Goal: Transaction & Acquisition: Purchase product/service

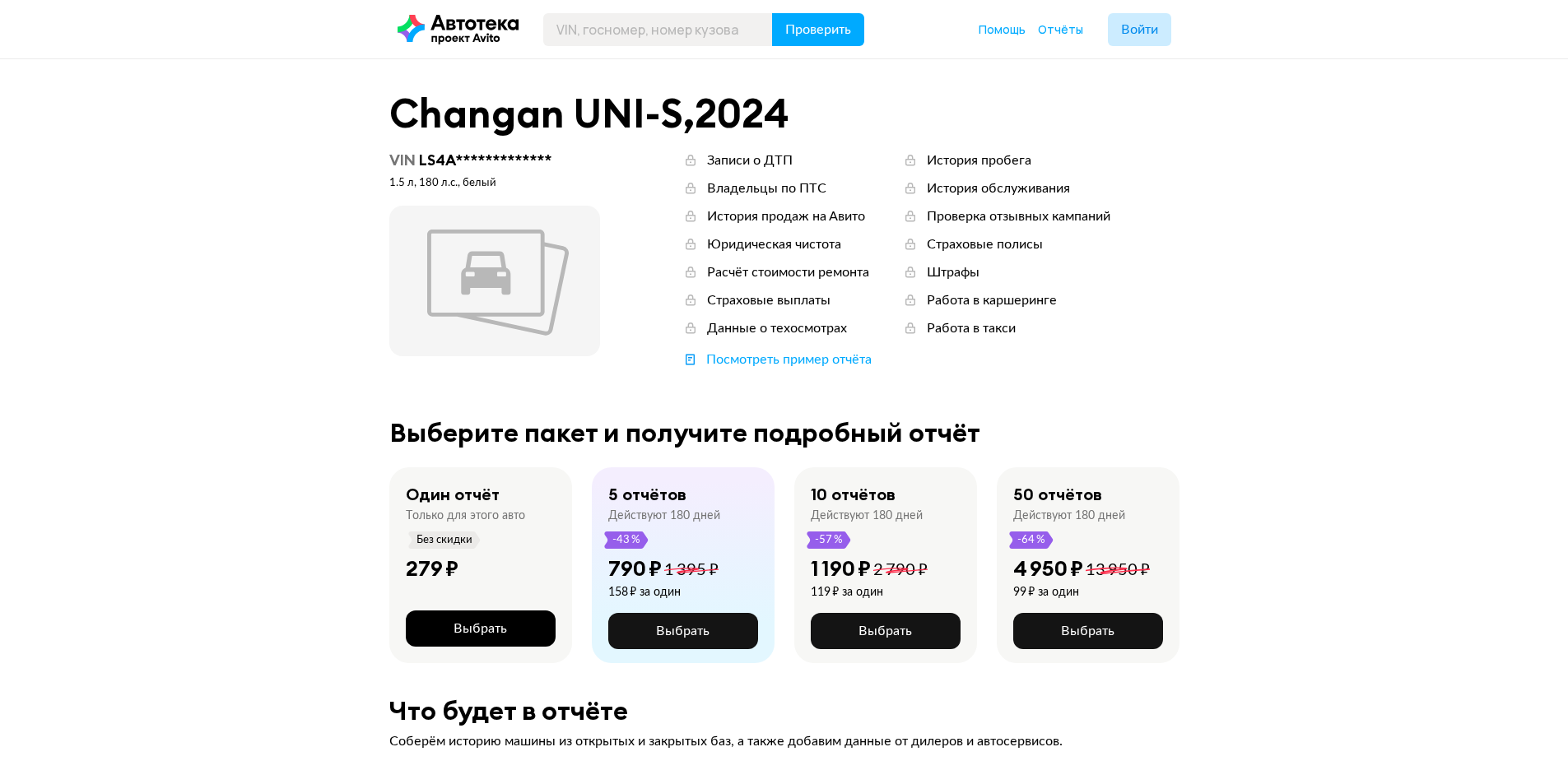
click at [452, 621] on button "Выбрать" at bounding box center [480, 628] width 149 height 37
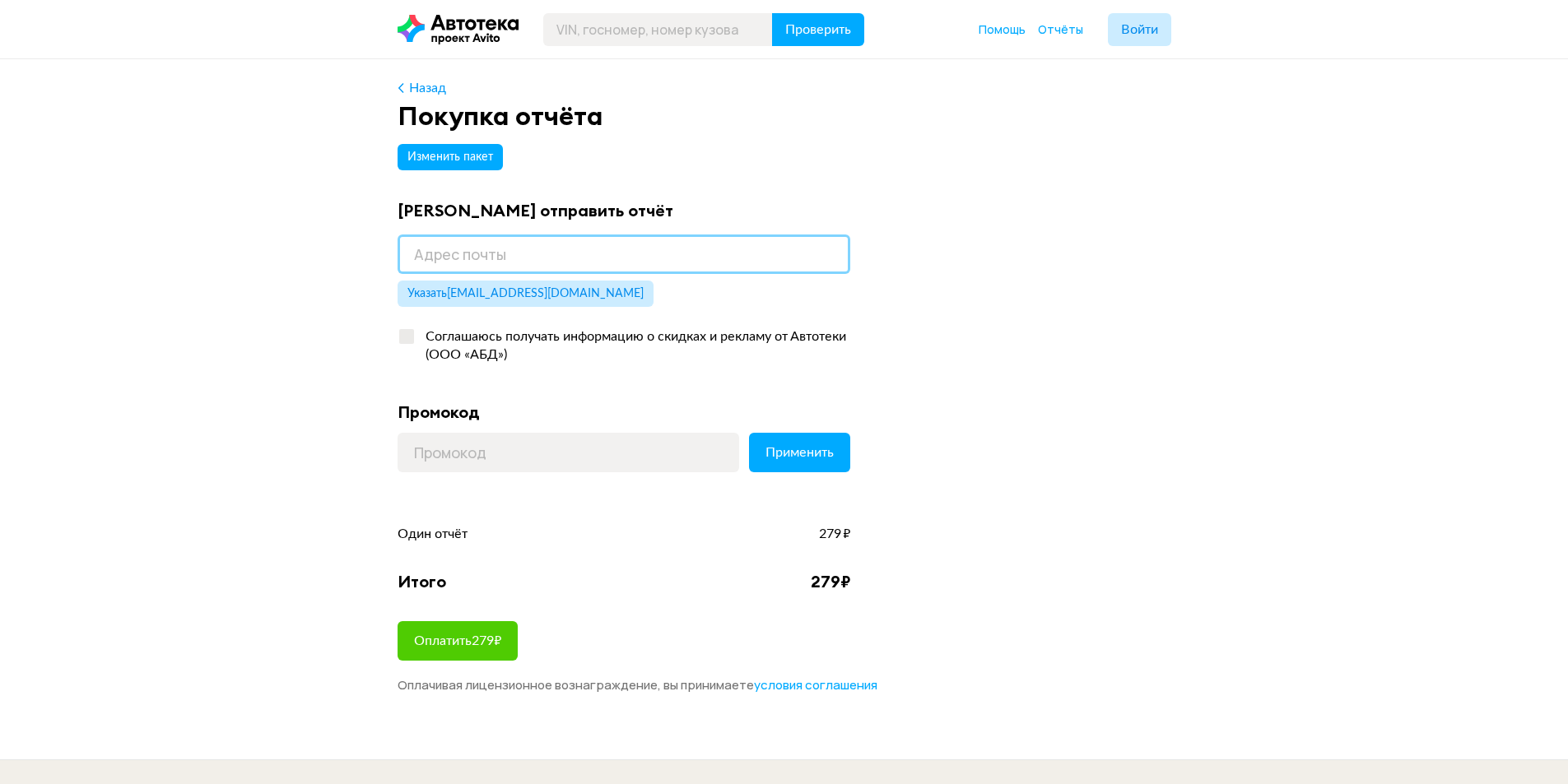
click at [617, 260] on input "email" at bounding box center [623, 254] width 452 height 39
type input "[EMAIL_ADDRESS][DOMAIN_NAME]"
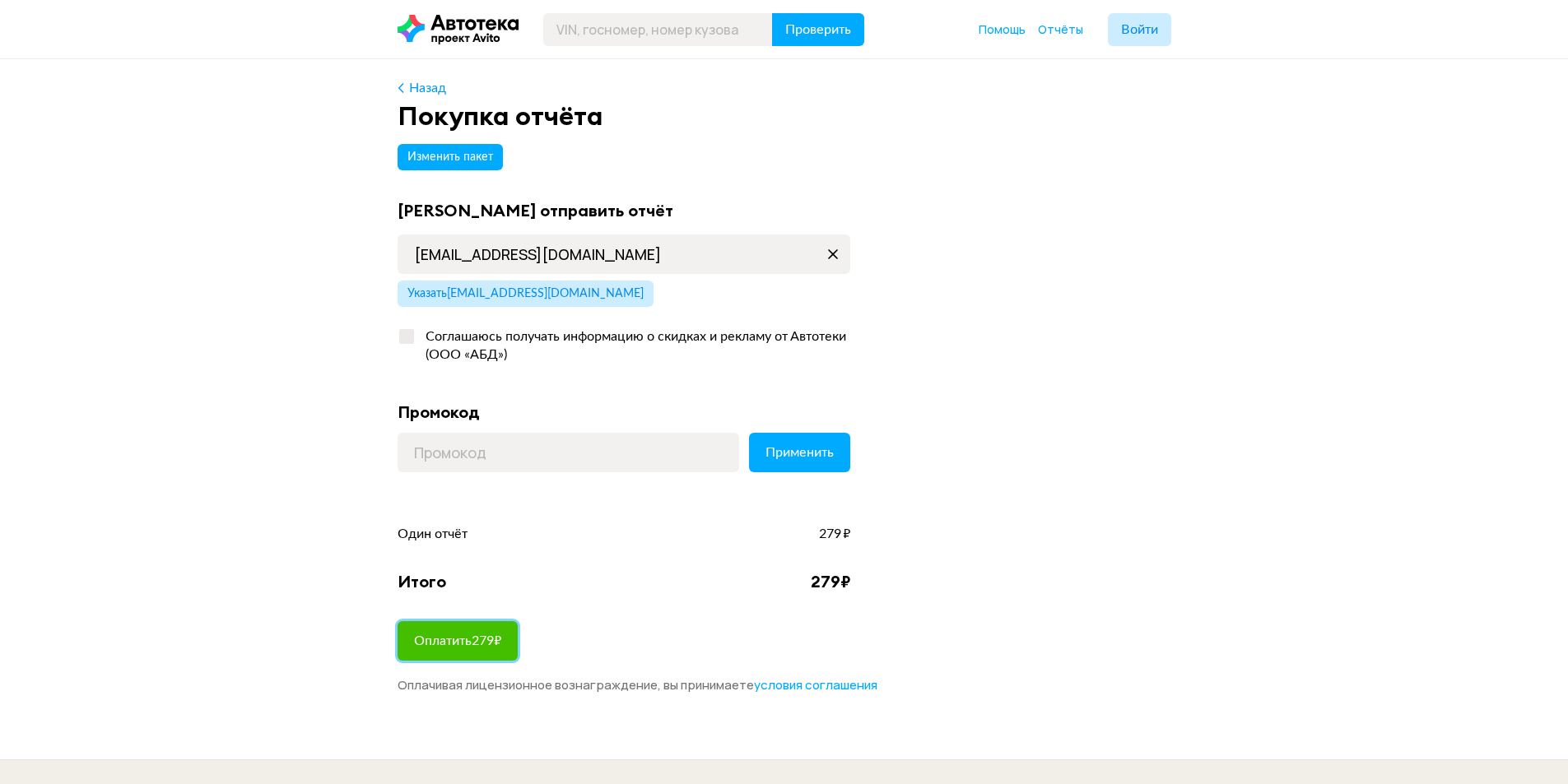
click at [489, 643] on span "Оплатить 279 ₽" at bounding box center [457, 641] width 87 height 13
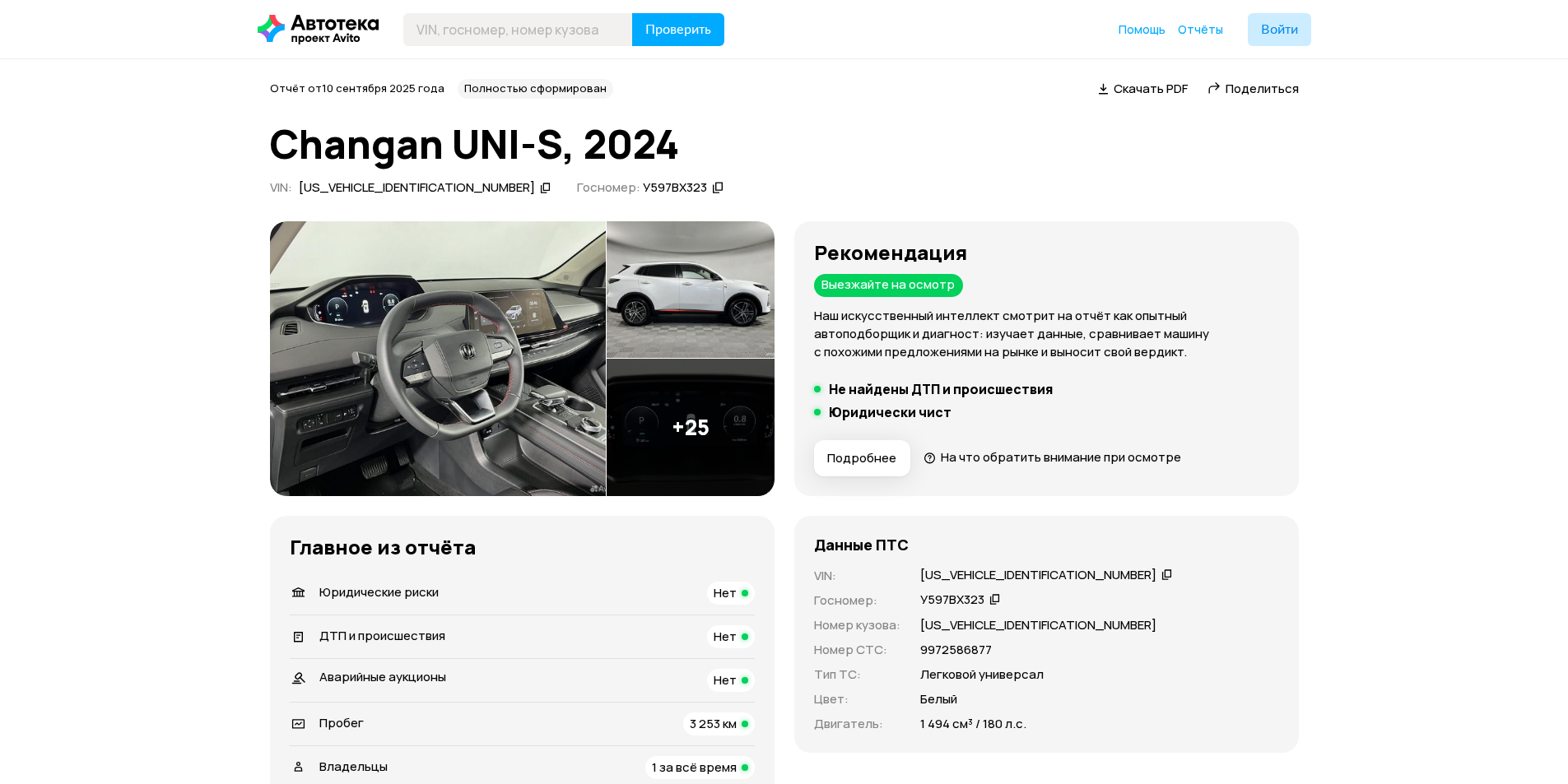
click at [1203, 37] on link "Отчёты" at bounding box center [1200, 30] width 45 height 17
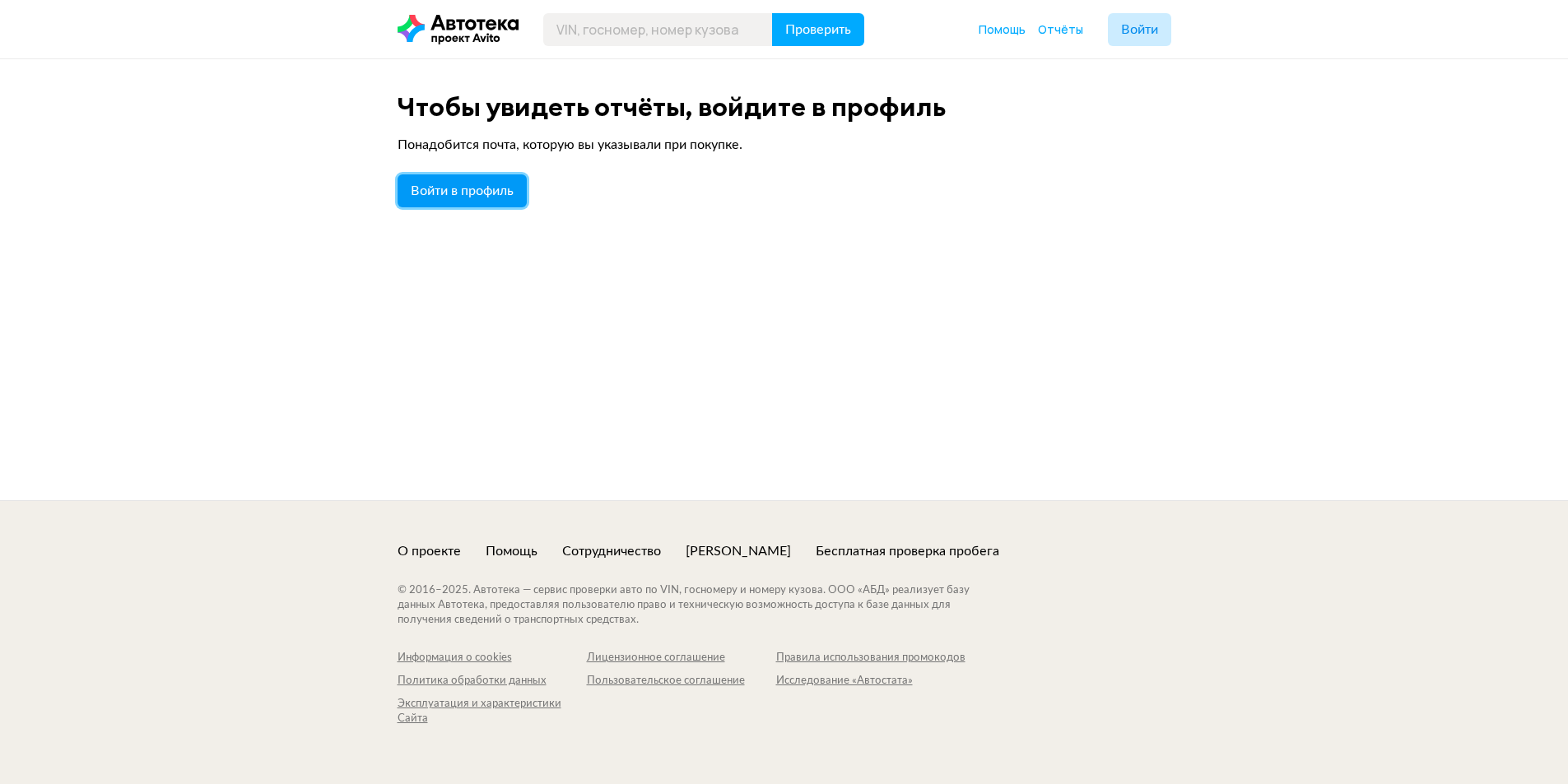
click at [507, 196] on span "Войти в профиль" at bounding box center [462, 191] width 102 height 13
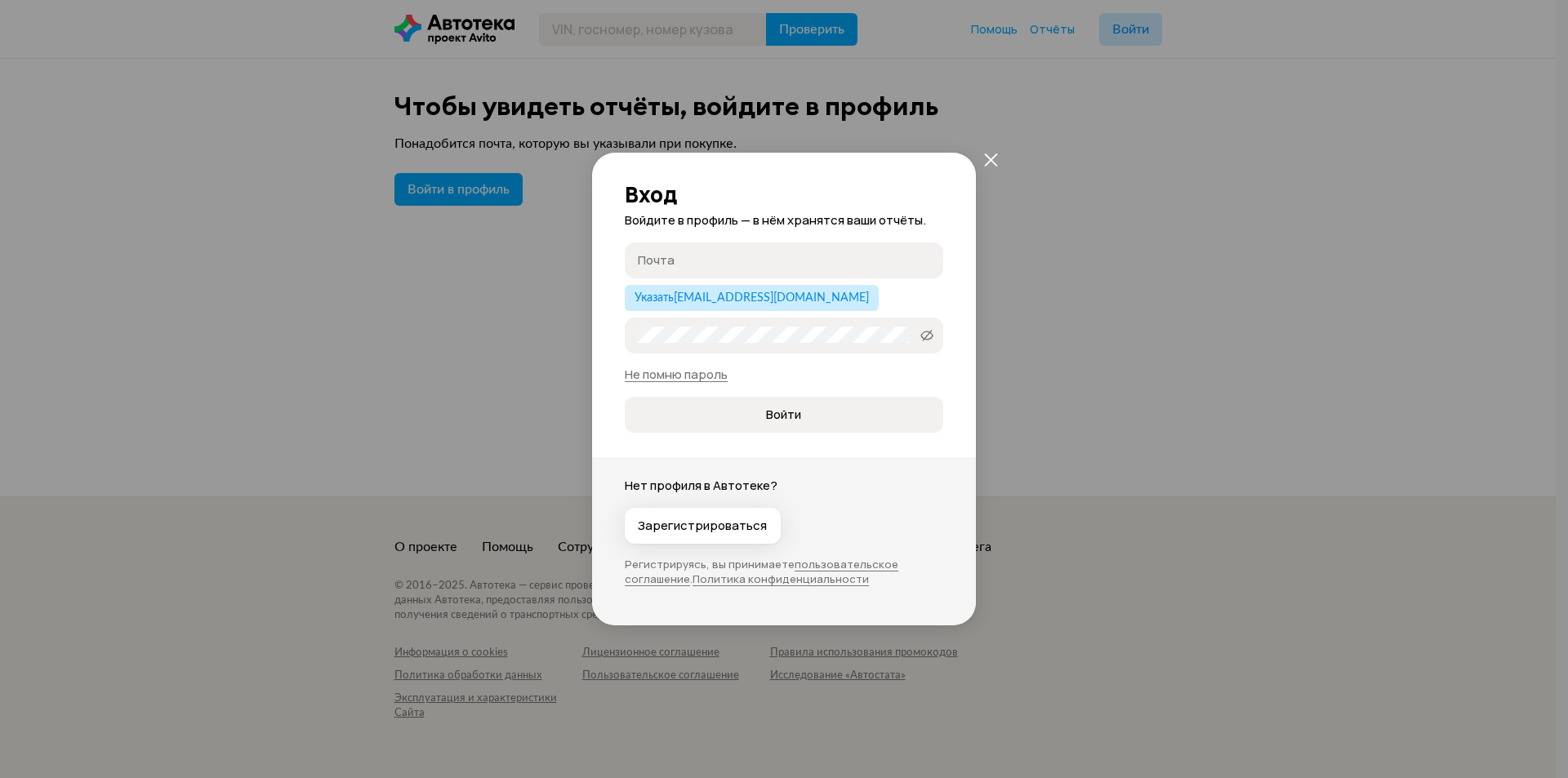
click at [711, 285] on div "Почта Указать [EMAIL_ADDRESS][DOMAIN_NAME] Пароль   Не помню пароль Войти" at bounding box center [784, 338] width 318 height 190
click at [707, 299] on span "Указать [EMAIL_ADDRESS][DOMAIN_NAME]" at bounding box center [751, 298] width 234 height 11
click at [747, 415] on span "Войти" at bounding box center [784, 415] width 291 height 17
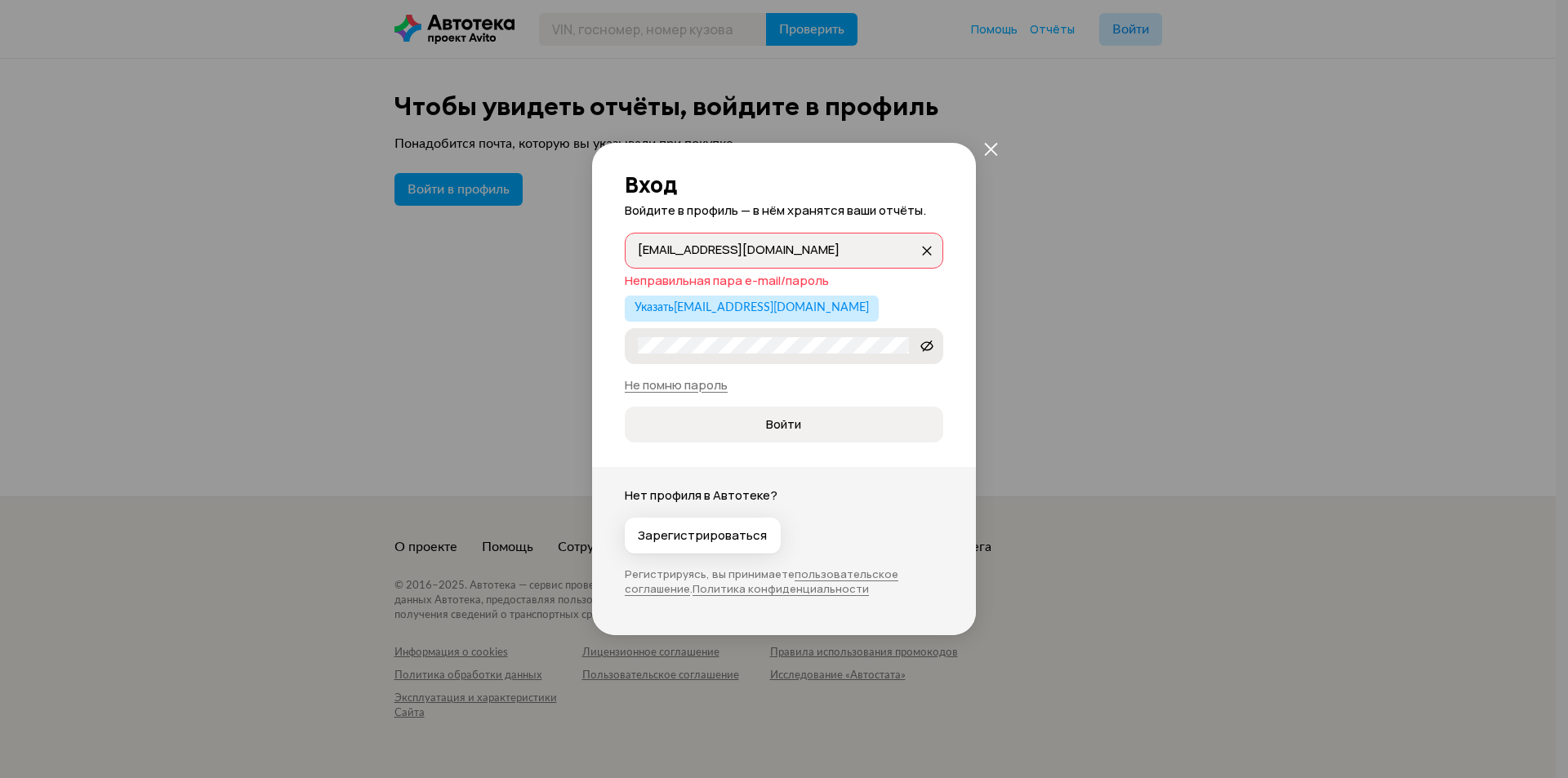
click at [762, 336] on label "etolel15" at bounding box center [784, 346] width 318 height 36
click at [920, 344] on span at bounding box center [926, 346] width 26 height 26
click at [793, 435] on button "Войти" at bounding box center [784, 424] width 318 height 36
click at [737, 253] on input "[EMAIL_ADDRESS][DOMAIN_NAME]" at bounding box center [778, 250] width 281 height 17
drag, startPoint x: 748, startPoint y: 257, endPoint x: 588, endPoint y: 258, distance: 160.0
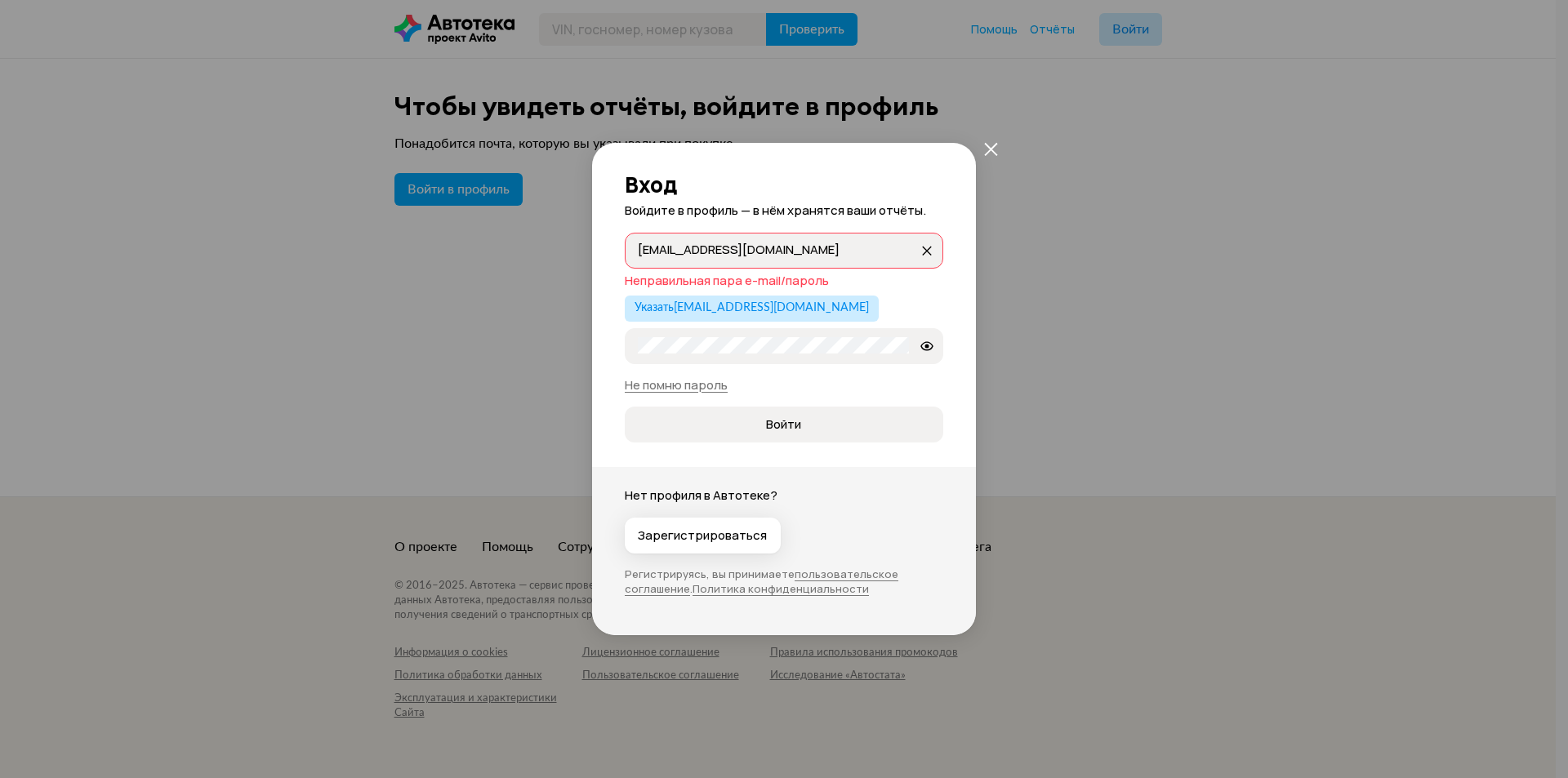
click at [588, 258] on div "Вход Войдите в профиль — в нём хранятся ваши отчёты. [EMAIL_ADDRESS][DOMAIN_NAM…" at bounding box center [784, 389] width 1568 height 778
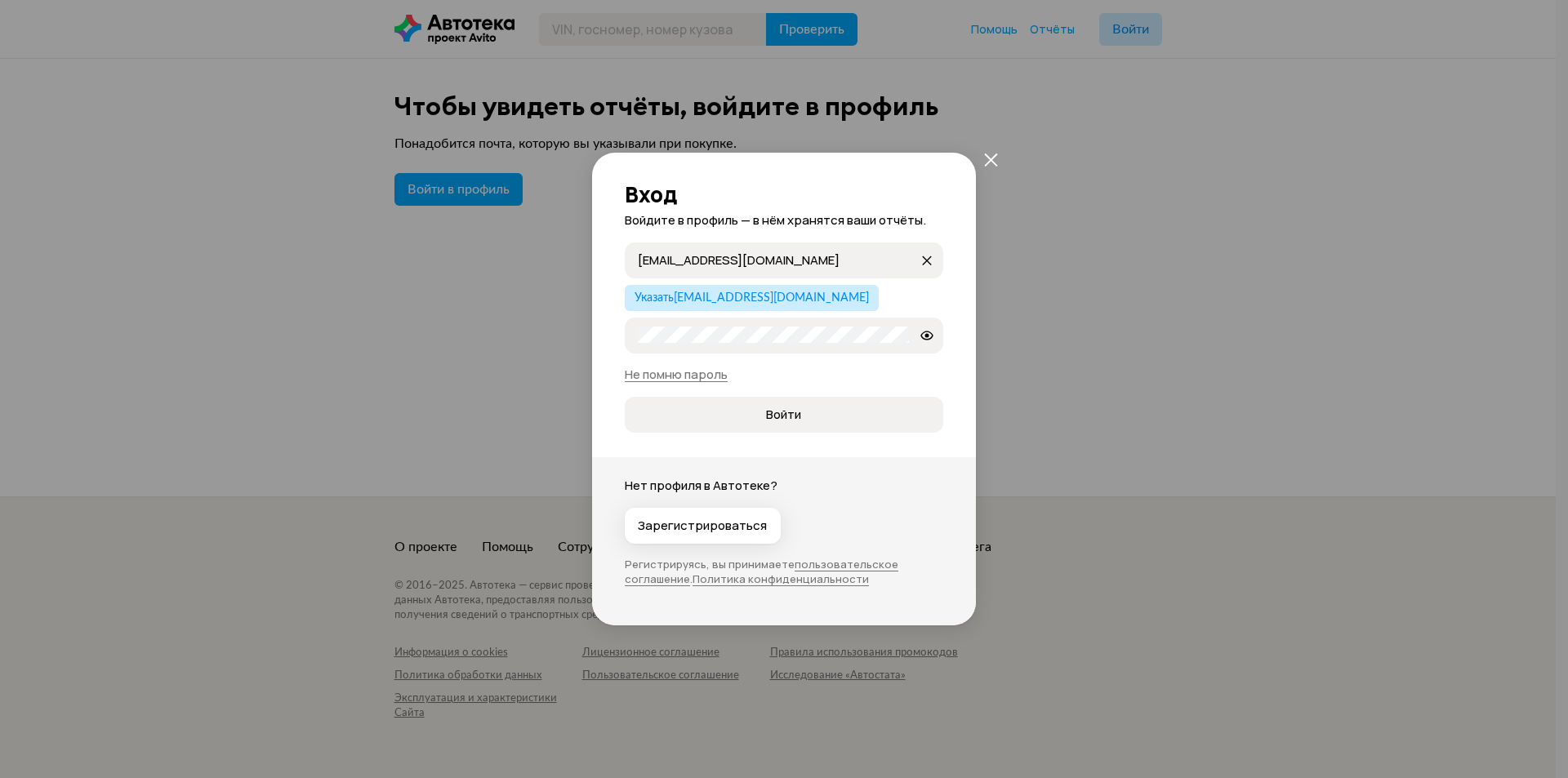
type input "[EMAIL_ADDRESS][DOMAIN_NAME]"
click at [796, 424] on button "Войти" at bounding box center [784, 414] width 318 height 36
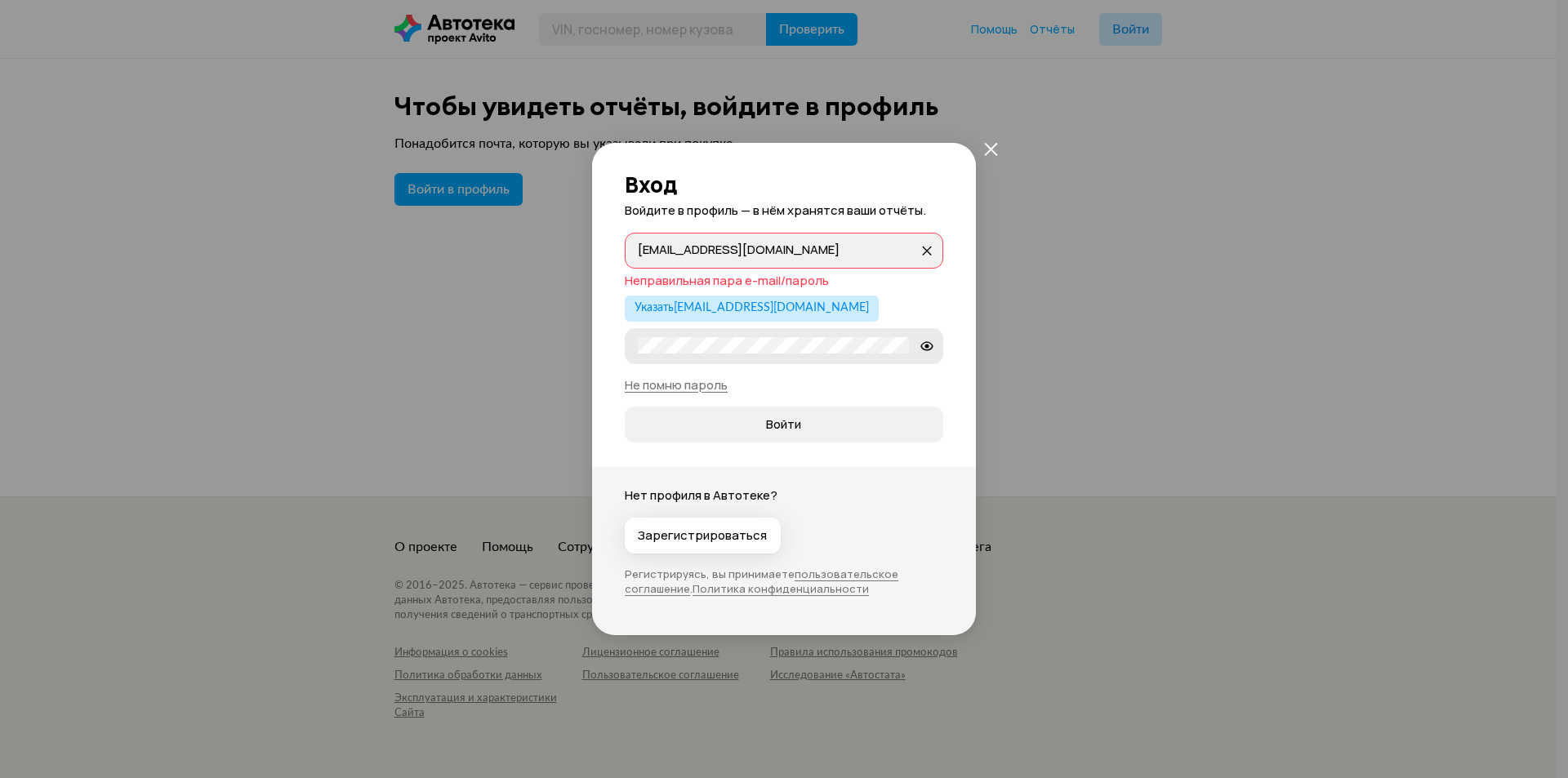
click at [750, 364] on label "Etolel15" at bounding box center [784, 346] width 318 height 36
click at [763, 416] on button "Войти" at bounding box center [784, 424] width 318 height 36
click at [989, 146] on icon "закрыть" at bounding box center [991, 148] width 14 height 14
